Goal: Task Accomplishment & Management: Manage account settings

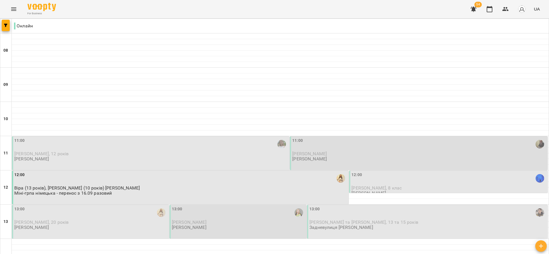
click at [178, 146] on div "11:00" at bounding box center [151, 144] width 274 height 13
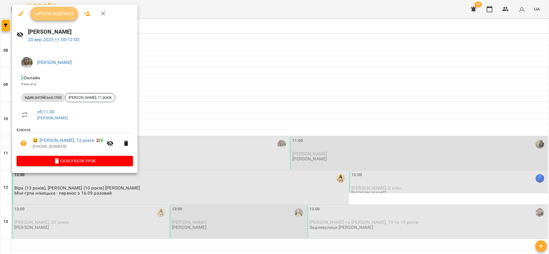
click at [53, 13] on span "Урок відбувся" at bounding box center [54, 13] width 39 height 7
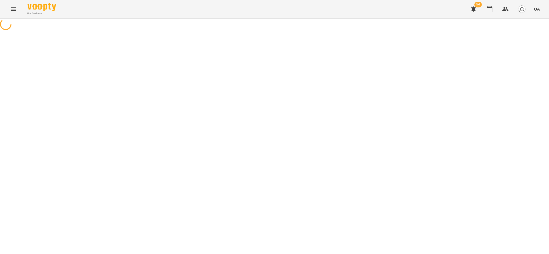
click at [66, 16] on div "For Business 54 UA" at bounding box center [274, 9] width 549 height 18
click at [491, 9] on icon "button" at bounding box center [489, 9] width 7 height 7
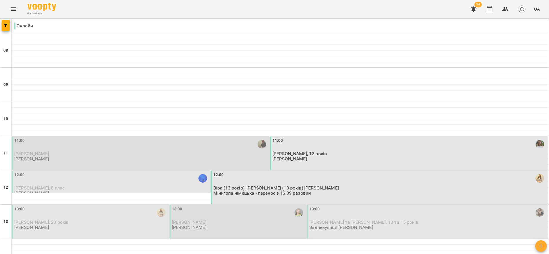
click at [73, 150] on div "11:00" at bounding box center [141, 144] width 254 height 13
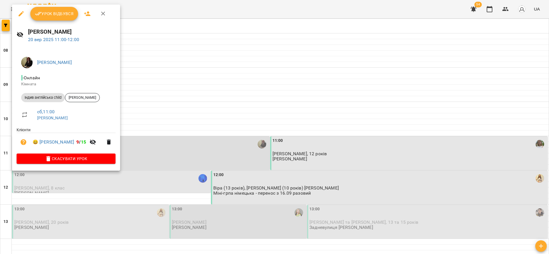
click at [56, 12] on span "Урок відбувся" at bounding box center [54, 13] width 39 height 7
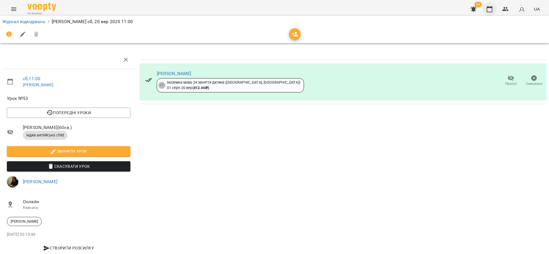
click at [486, 3] on div "54 UA" at bounding box center [504, 9] width 75 height 15
click at [490, 9] on icon "button" at bounding box center [489, 9] width 7 height 7
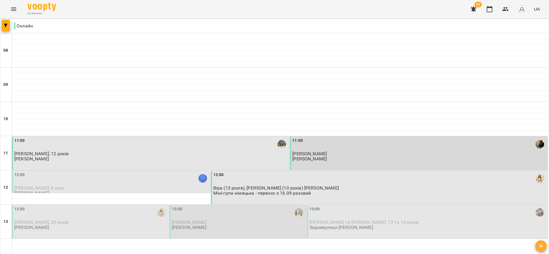
scroll to position [43, 0]
click at [75, 172] on div "12:00" at bounding box center [111, 178] width 195 height 13
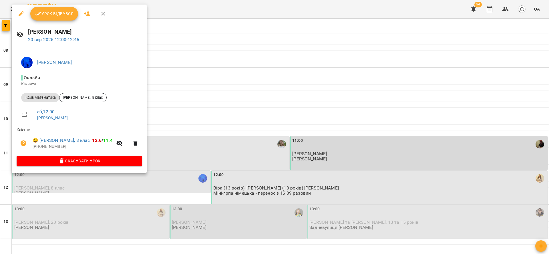
click at [57, 19] on button "Урок відбувся" at bounding box center [54, 14] width 48 height 14
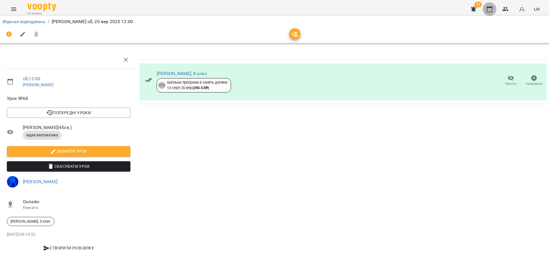
click at [491, 9] on icon "button" at bounding box center [489, 9] width 7 height 7
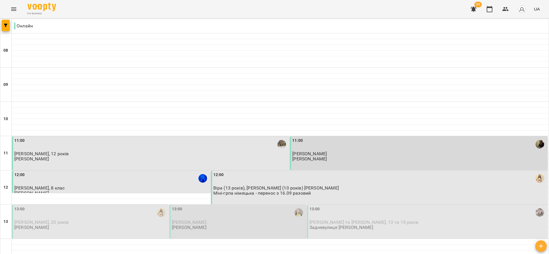
scroll to position [86, 0]
click at [239, 220] on p "[PERSON_NAME]" at bounding box center [239, 222] width 134 height 5
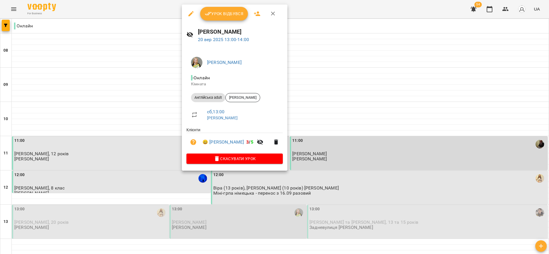
click at [365, 86] on div at bounding box center [274, 127] width 549 height 254
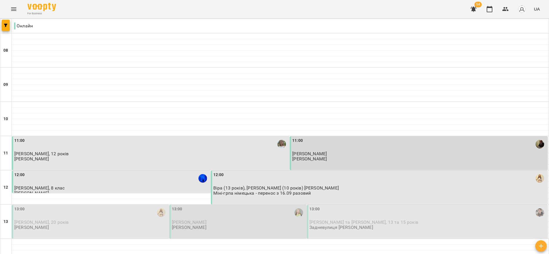
click at [274, 206] on div "13:00 Мороз Олександра Донець Діана Миколаївна" at bounding box center [239, 218] width 134 height 24
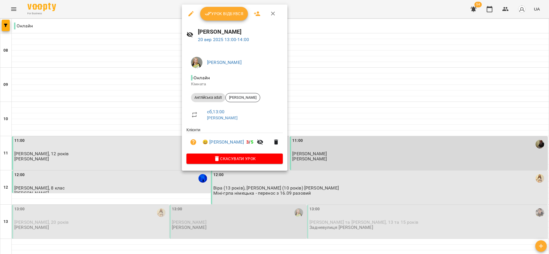
click at [238, 14] on span "Урок відбувся" at bounding box center [224, 13] width 39 height 7
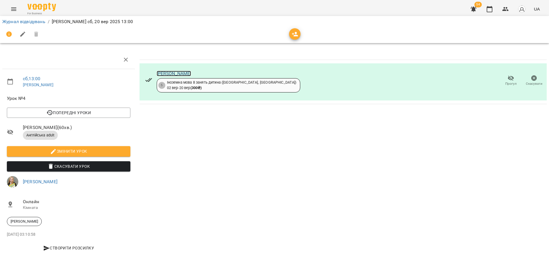
click at [178, 75] on link "[PERSON_NAME]" at bounding box center [174, 73] width 35 height 5
click at [508, 8] on icon "button" at bounding box center [505, 9] width 7 height 7
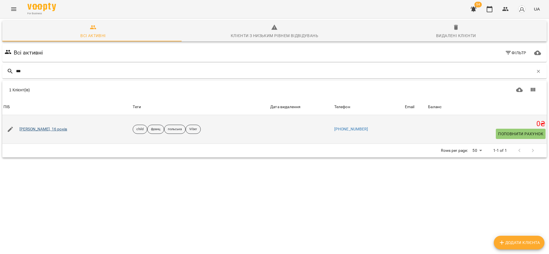
type input "***"
click at [53, 127] on link "Евеліна Шамайда, 16 років" at bounding box center [43, 130] width 48 height 6
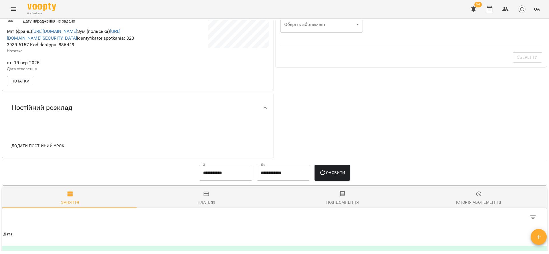
scroll to position [172, 0]
click at [53, 149] on span "Додати постійний урок" at bounding box center [37, 145] width 53 height 7
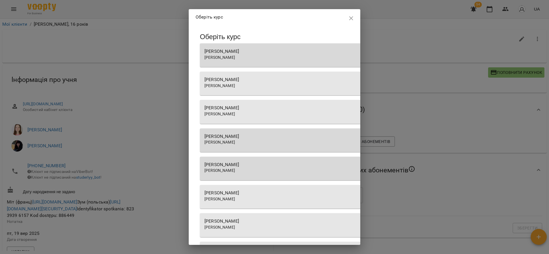
scroll to position [325, 0]
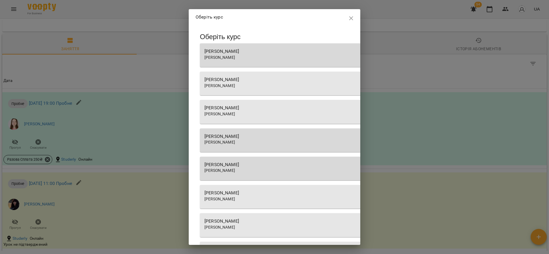
click at [235, 112] on span "[PERSON_NAME]" at bounding box center [219, 114] width 31 height 5
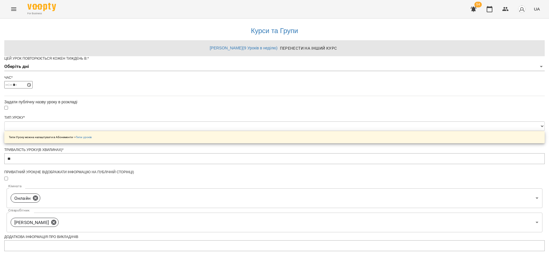
click at [291, 75] on body "**********" at bounding box center [274, 184] width 549 height 369
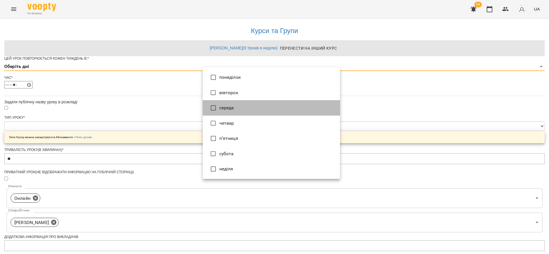
click at [234, 106] on li "середа" at bounding box center [271, 107] width 137 height 15
type input "*"
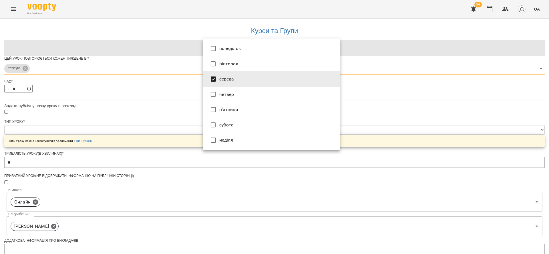
click at [141, 110] on div at bounding box center [274, 127] width 549 height 254
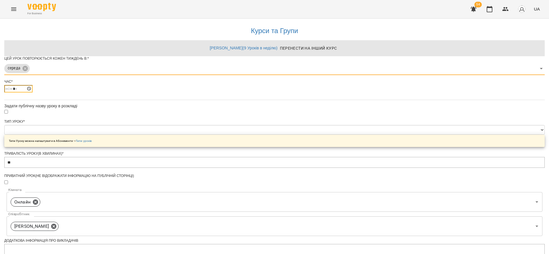
click at [33, 93] on input "*****" at bounding box center [18, 88] width 28 height 7
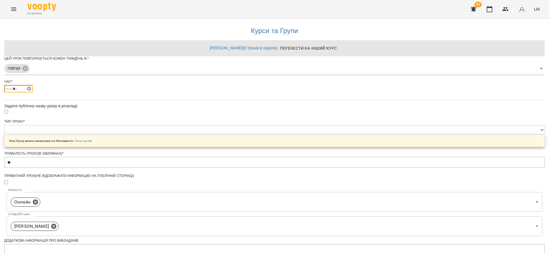
type input "*****"
click at [236, 135] on select "**********" at bounding box center [274, 130] width 540 height 10
select select "**********"
click at [202, 135] on select "**********" at bounding box center [274, 130] width 540 height 10
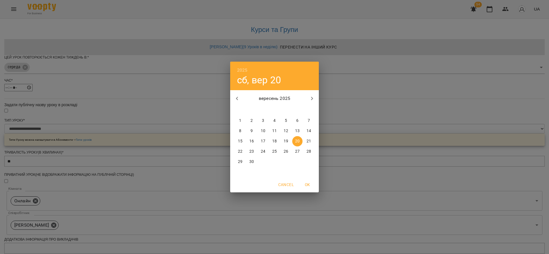
click at [242, 151] on span "22" at bounding box center [240, 152] width 10 height 6
type input "**********"
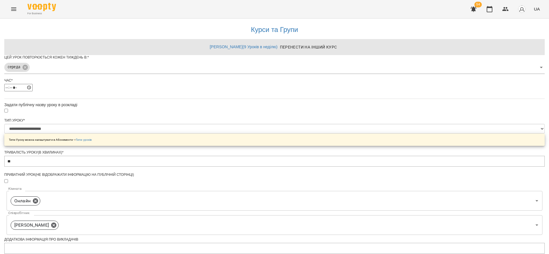
scroll to position [176, 0]
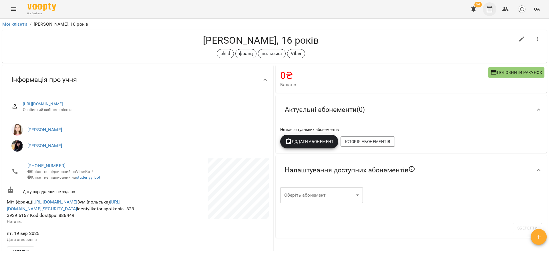
click at [490, 9] on icon "button" at bounding box center [489, 9] width 7 height 7
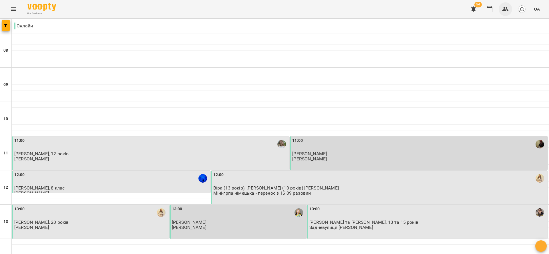
click at [512, 9] on button "button" at bounding box center [506, 9] width 14 height 14
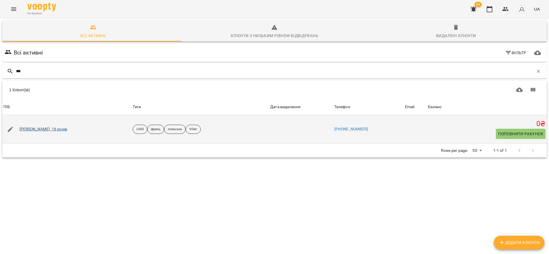
type input "***"
click at [55, 129] on link "Евеліна Шамайда, 16 років" at bounding box center [43, 130] width 48 height 6
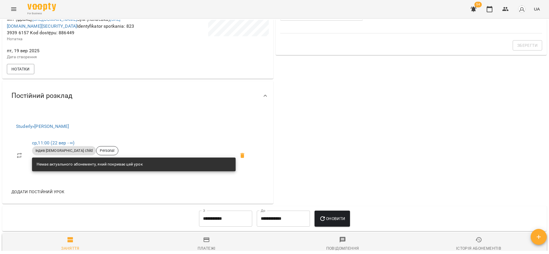
scroll to position [343, 0]
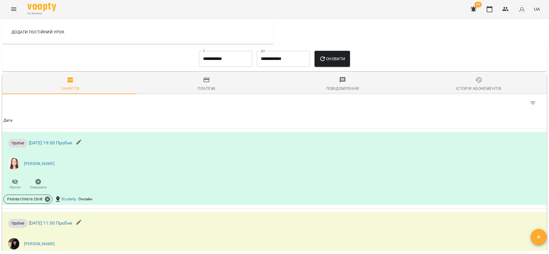
click at [235, 63] on input "**********" at bounding box center [225, 59] width 53 height 16
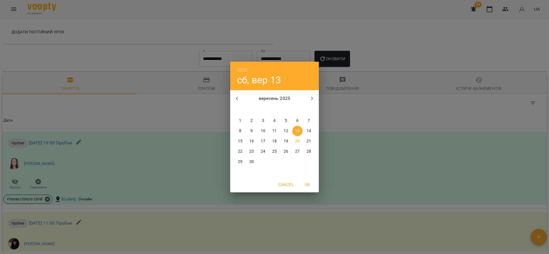
click at [178, 120] on div "2025 сб, вер 13 вересень 2025 пн вт ср чт пт сб нд 1 2 3 4 5 6 7 8 9 10 11 12 1…" at bounding box center [274, 127] width 549 height 254
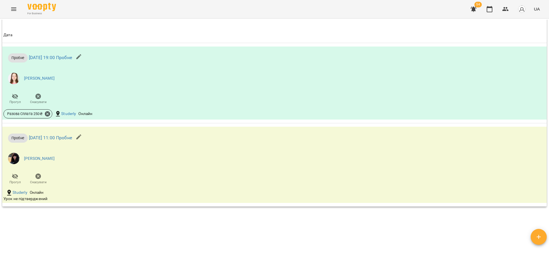
scroll to position [429, 0]
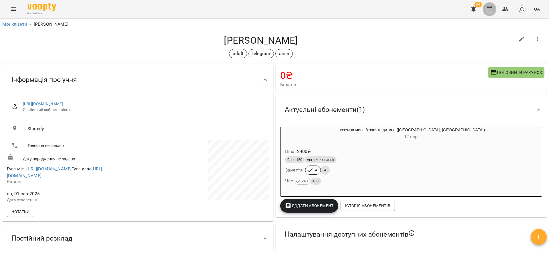
click at [491, 7] on icon "button" at bounding box center [490, 9] width 6 height 6
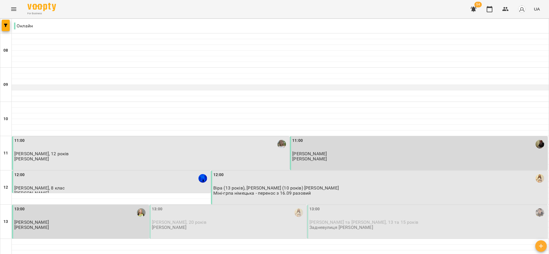
scroll to position [86, 0]
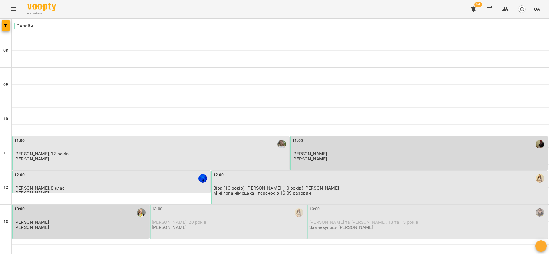
click at [196, 220] on span "[PERSON_NAME], 20 років" at bounding box center [179, 222] width 54 height 5
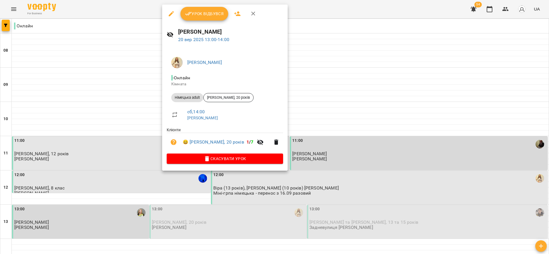
click at [210, 15] on span "Урок відбувся" at bounding box center [204, 13] width 39 height 7
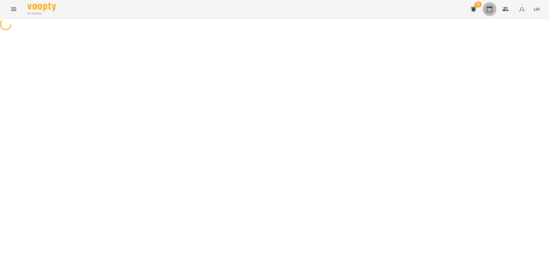
click at [491, 12] on icon "button" at bounding box center [490, 9] width 6 height 6
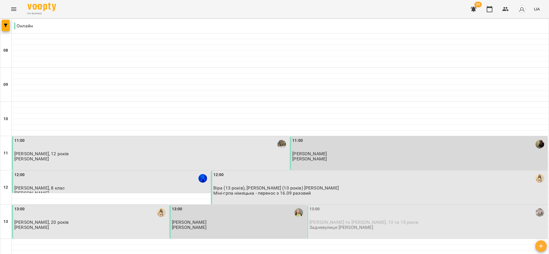
click at [337, 171] on div "12:00 Віра (13 років), [PERSON_NAME] (10 років) [PERSON_NAME] Міні-грпа німецьк…" at bounding box center [379, 188] width 337 height 34
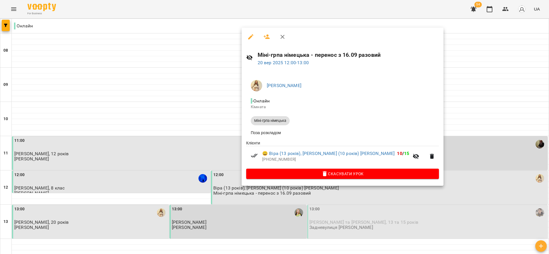
click at [130, 160] on div at bounding box center [274, 127] width 549 height 254
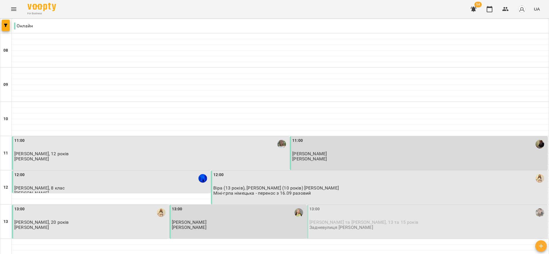
scroll to position [86, 0]
click at [405, 206] on div "13:00" at bounding box center [427, 212] width 237 height 13
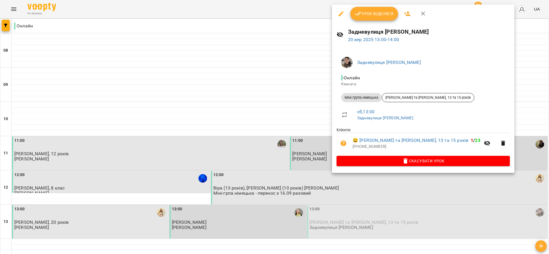
click at [377, 15] on span "Урок відбувся" at bounding box center [374, 13] width 39 height 7
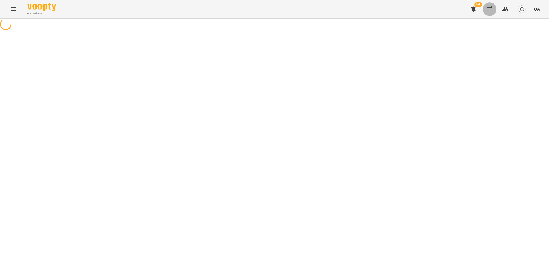
click at [492, 9] on icon "button" at bounding box center [489, 9] width 7 height 7
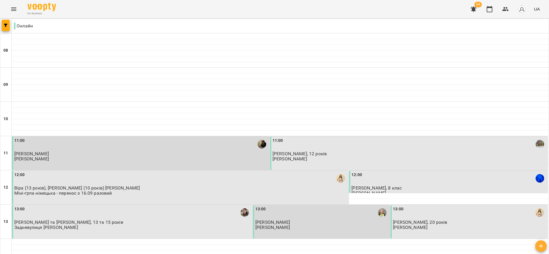
scroll to position [86, 0]
